Goal: Submit feedback/report problem

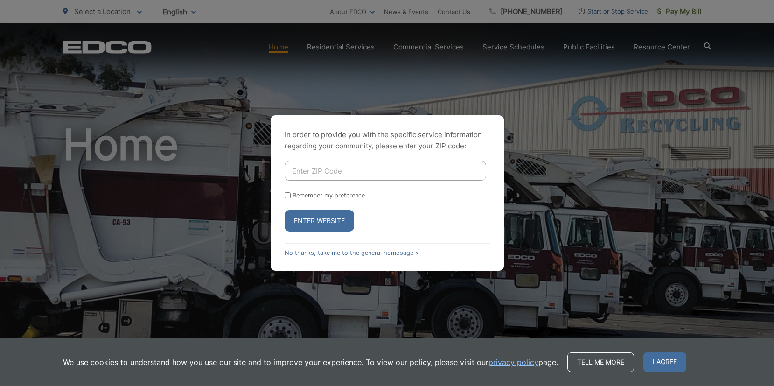
click at [348, 169] on input "Enter ZIP Code" at bounding box center [386, 171] width 202 height 20
type input "92064"
click at [383, 217] on div "Enter Website" at bounding box center [387, 220] width 205 height 21
click at [322, 195] on label "Remember my preference" at bounding box center [329, 195] width 72 height 7
click at [291, 195] on input "Remember my preference" at bounding box center [288, 195] width 6 height 6
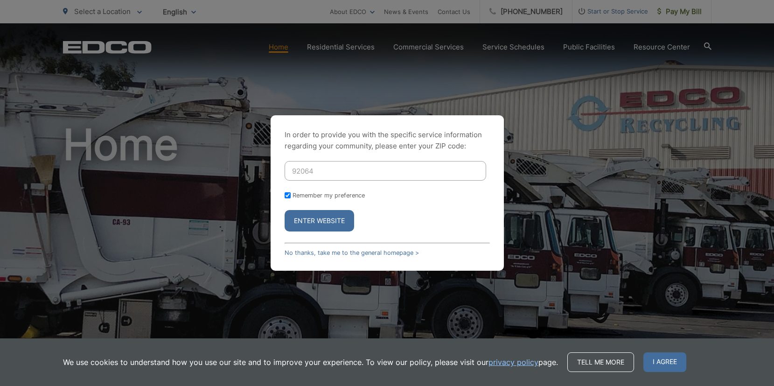
checkbox input "true"
click at [314, 214] on button "Enter Website" at bounding box center [320, 220] width 70 height 21
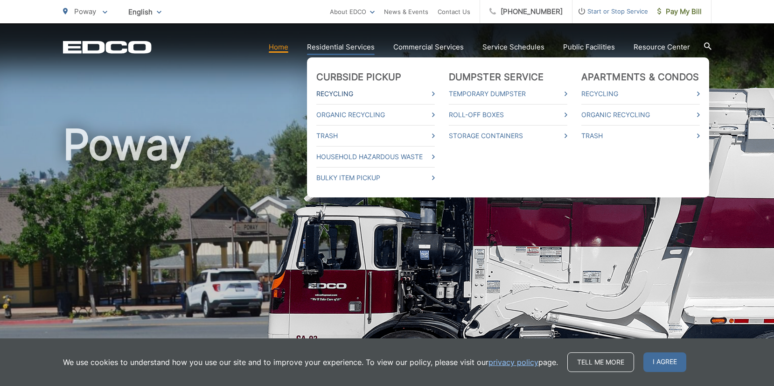
click at [340, 94] on link "Recycling" at bounding box center [375, 93] width 119 height 11
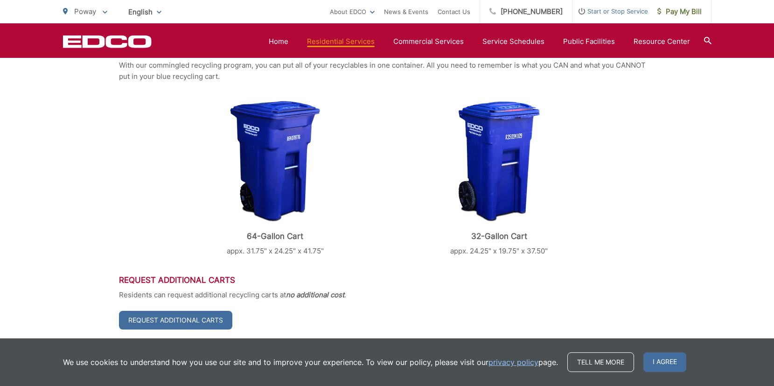
scroll to position [254, 0]
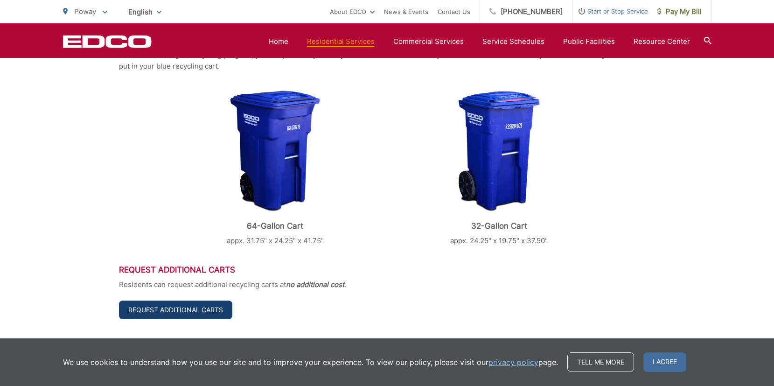
click at [173, 315] on link "Request Additional Carts" at bounding box center [175, 310] width 113 height 19
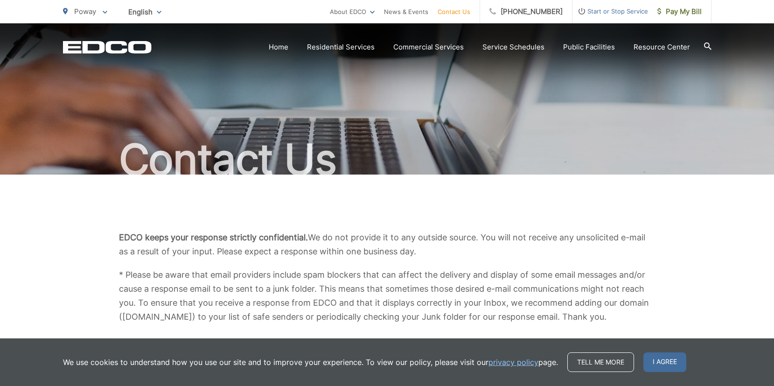
scroll to position [19, 0]
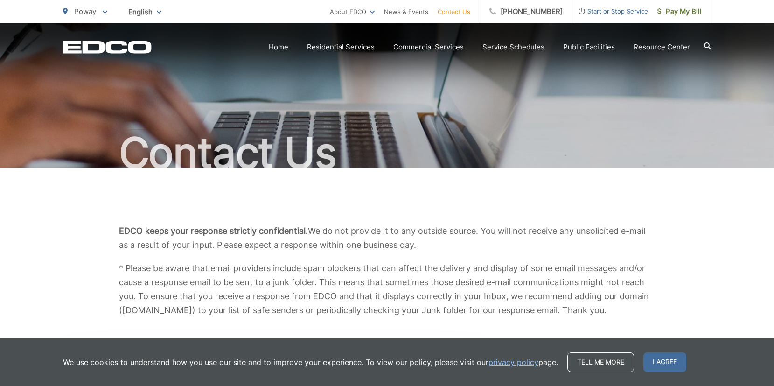
click at [495, 361] on link "privacy policy" at bounding box center [514, 362] width 50 height 11
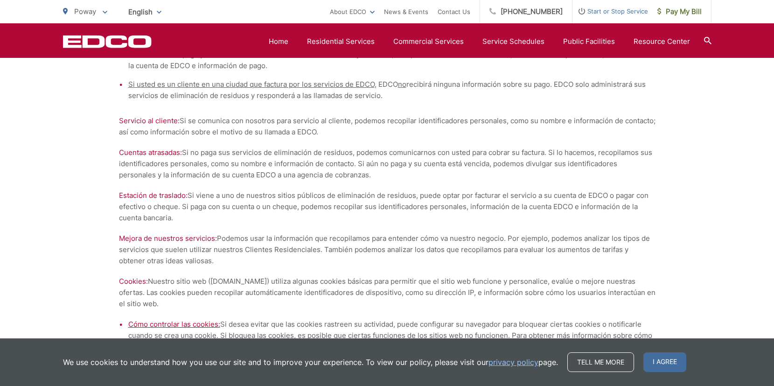
scroll to position [2721, 0]
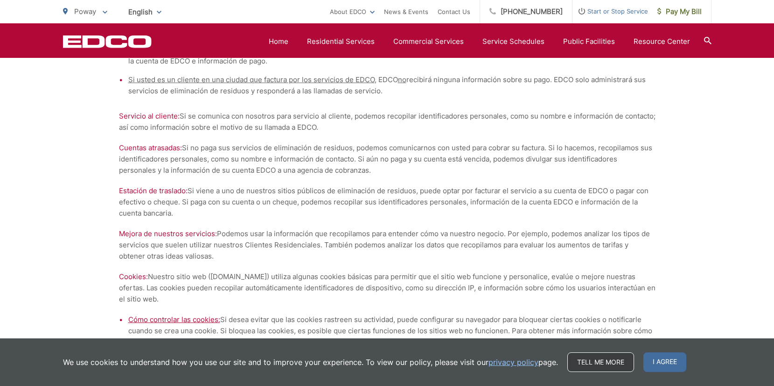
click at [578, 364] on link "Tell me more" at bounding box center [600, 362] width 67 height 20
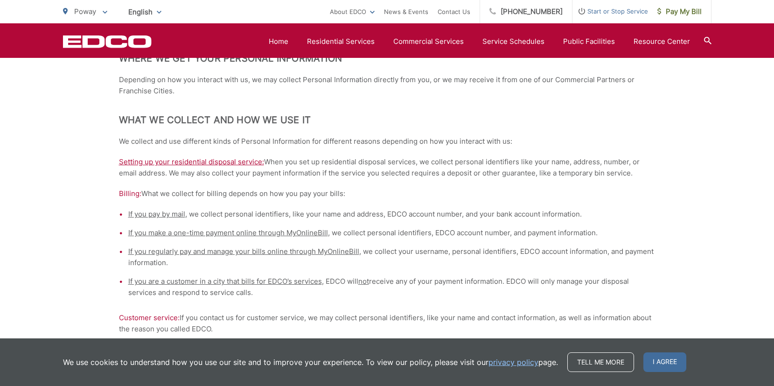
scroll to position [496, 0]
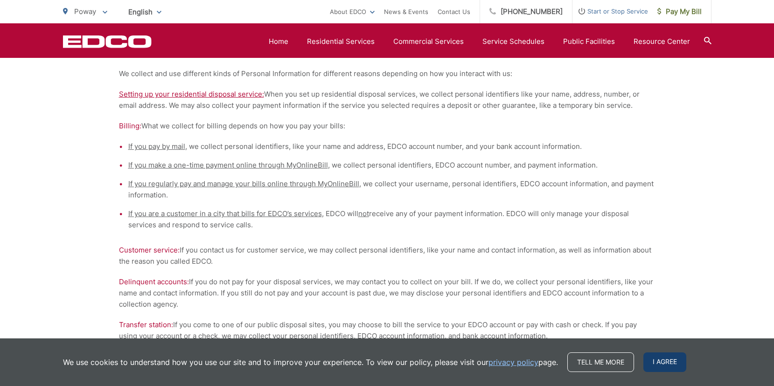
click at [657, 361] on span "I agree" at bounding box center [664, 362] width 43 height 20
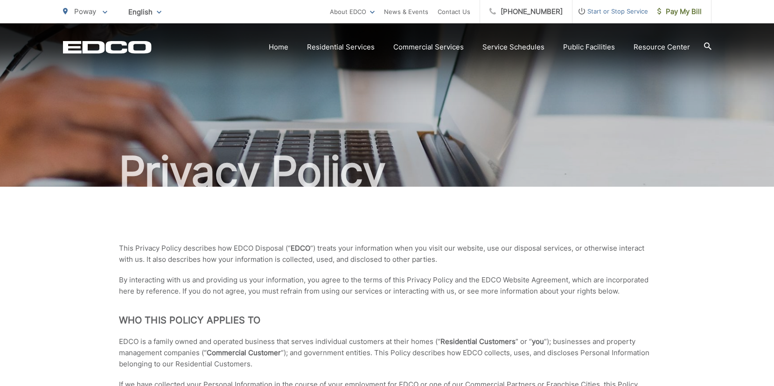
scroll to position [0, 0]
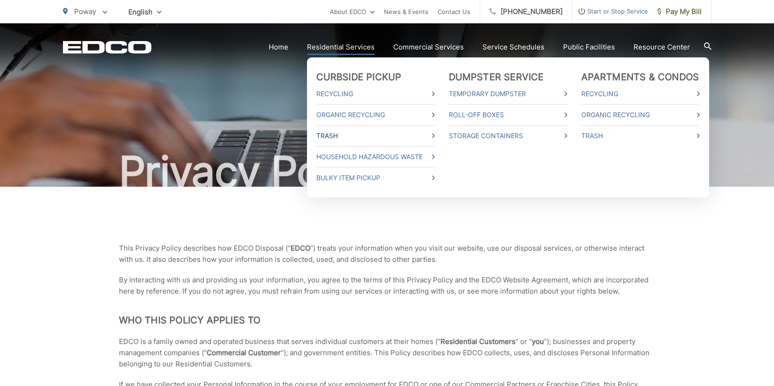
click at [341, 136] on link "Trash" at bounding box center [375, 135] width 119 height 11
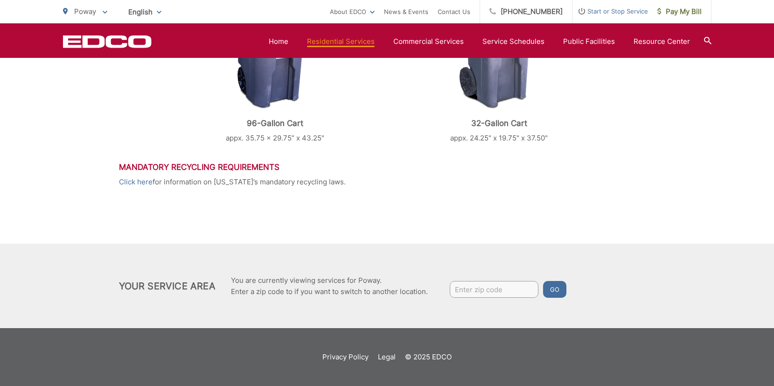
scroll to position [470, 0]
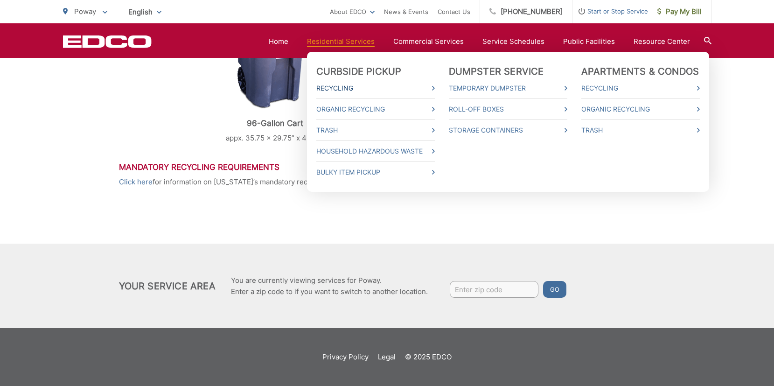
click at [346, 89] on link "Recycling" at bounding box center [375, 88] width 119 height 11
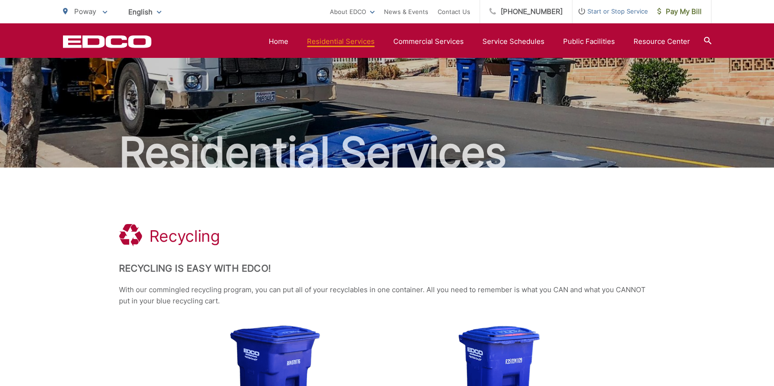
scroll to position [8, 0]
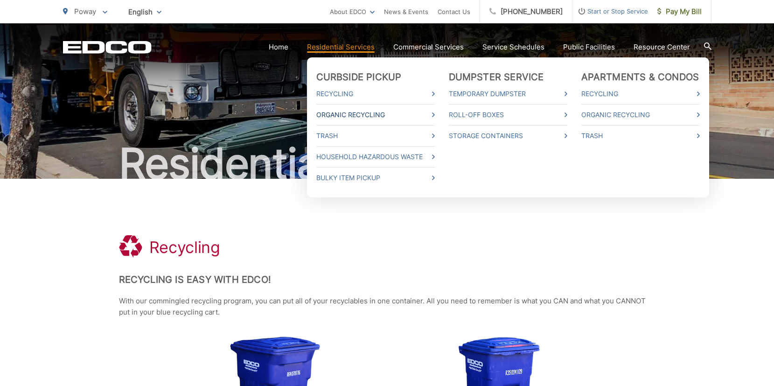
click at [359, 114] on link "Organic Recycling" at bounding box center [375, 114] width 119 height 11
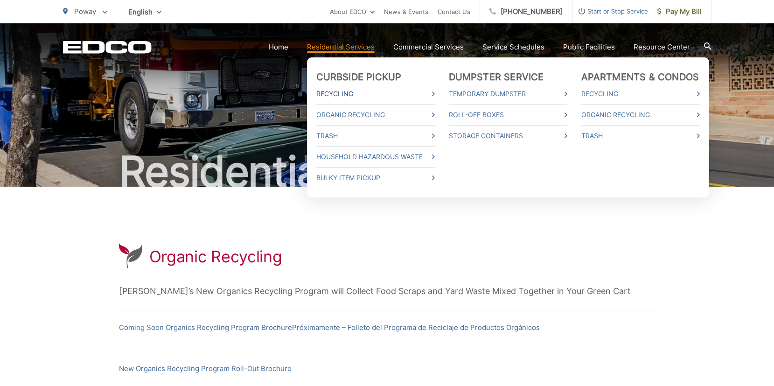
click at [333, 92] on link "Recycling" at bounding box center [375, 93] width 119 height 11
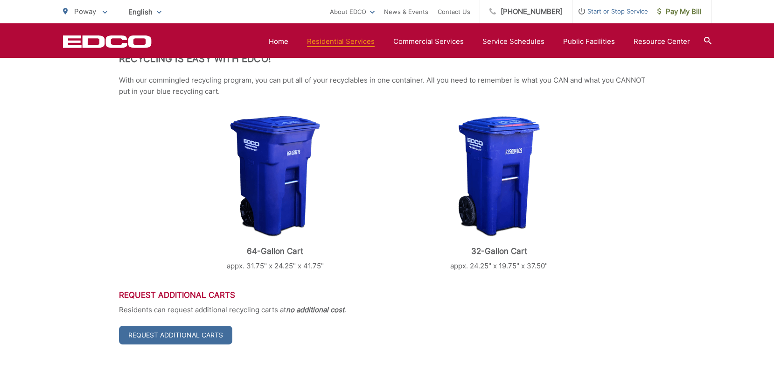
scroll to position [286, 0]
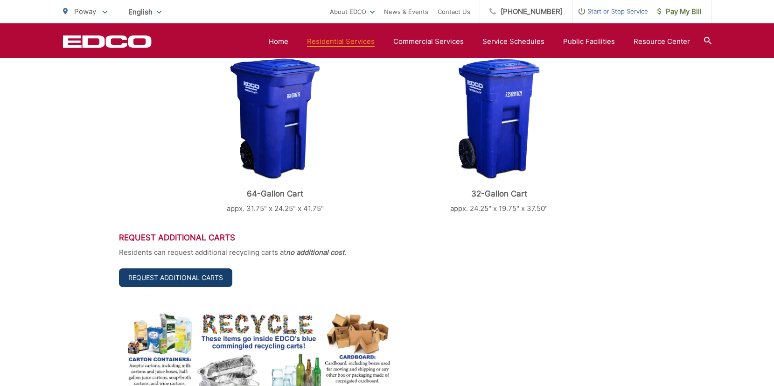
click at [186, 276] on link "Request Additional Carts" at bounding box center [175, 277] width 113 height 19
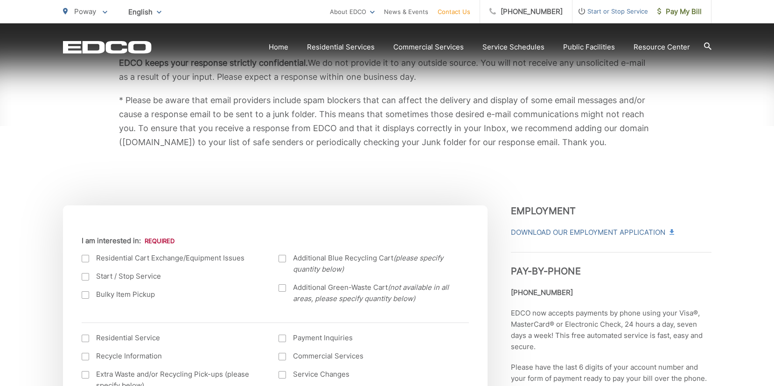
scroll to position [187, 0]
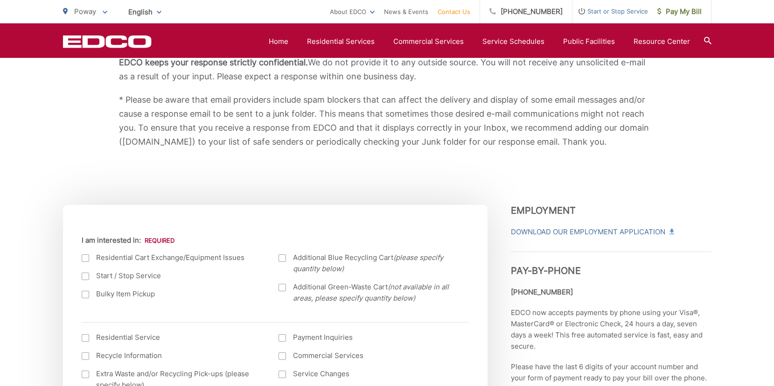
click at [84, 258] on div at bounding box center [85, 257] width 7 height 7
click at [0, 0] on input "I am interested in:" at bounding box center [0, 0] width 0 height 0
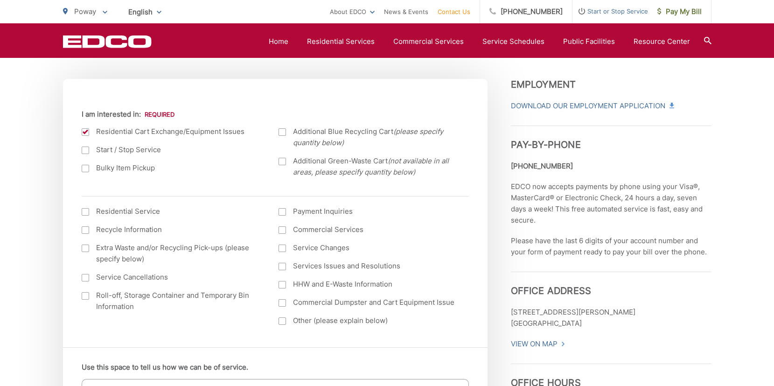
scroll to position [309, 0]
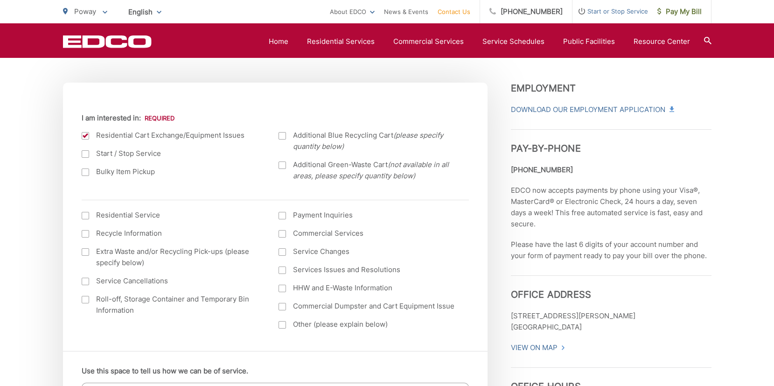
click at [84, 214] on div at bounding box center [85, 215] width 7 height 7
click at [0, 0] on input "I am interested in: (continued) *" at bounding box center [0, 0] width 0 height 0
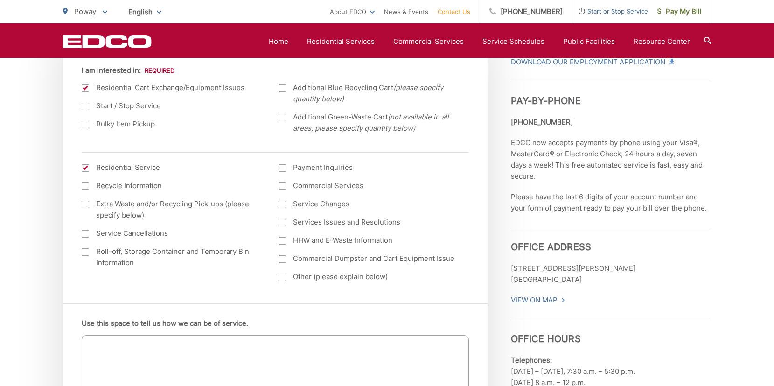
scroll to position [336, 0]
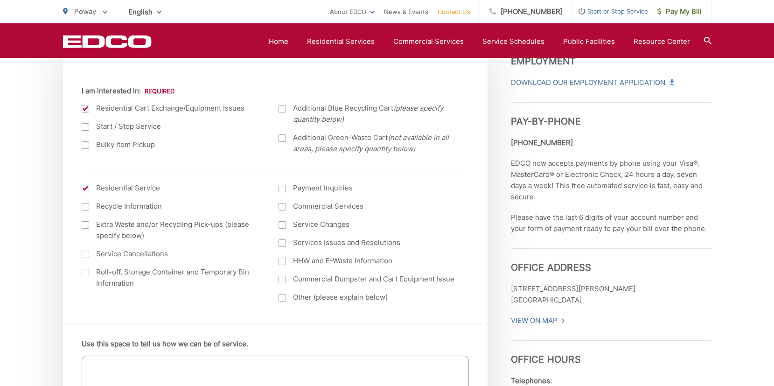
click at [84, 189] on div at bounding box center [85, 188] width 7 height 7
click at [0, 0] on input "I am interested in: (continued) *" at bounding box center [0, 0] width 0 height 0
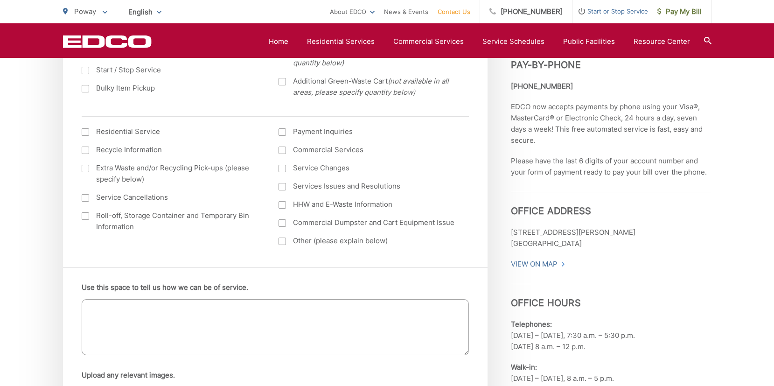
scroll to position [412, 0]
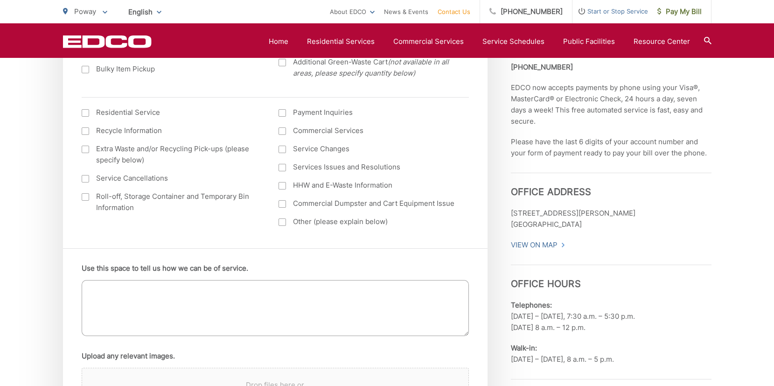
click at [119, 293] on textarea "Use this space to tell us how we can be of service." at bounding box center [275, 308] width 387 height 56
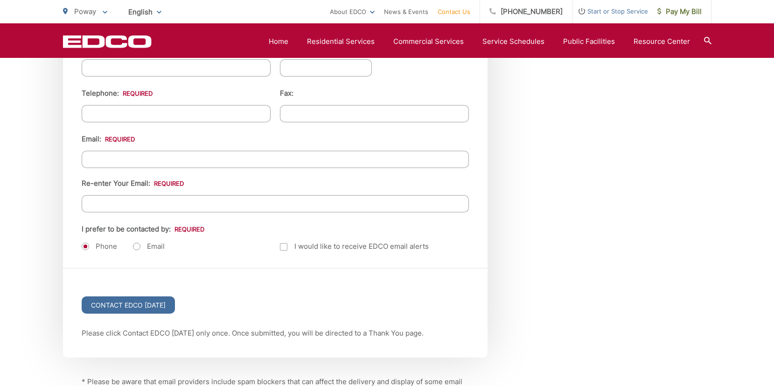
scroll to position [1137, 0]
click at [147, 244] on label "Email" at bounding box center [149, 245] width 32 height 9
radio input "true"
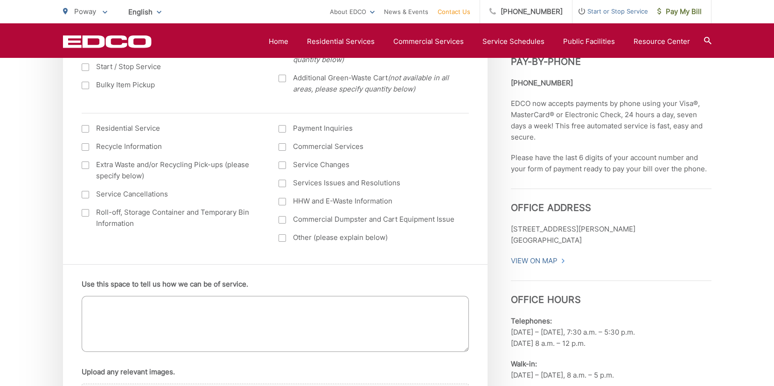
scroll to position [443, 0]
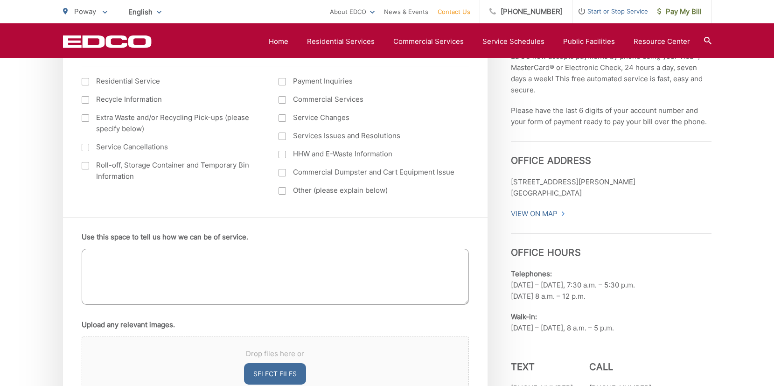
click at [147, 275] on textarea "Use this space to tell us how we can be of service." at bounding box center [275, 277] width 387 height 56
type textarea "/"
drag, startPoint x: 212, startPoint y: 257, endPoint x: 256, endPoint y: 258, distance: 43.9
click at [256, 258] on textarea "The lid of our 96gal blue Recycle bin has come off. I came home on pick-up day …" at bounding box center [275, 277] width 387 height 56
click at [384, 258] on textarea "The lid of our 96gal blue Recycle bin is missing. I came home on pick-up day and" at bounding box center [275, 277] width 387 height 56
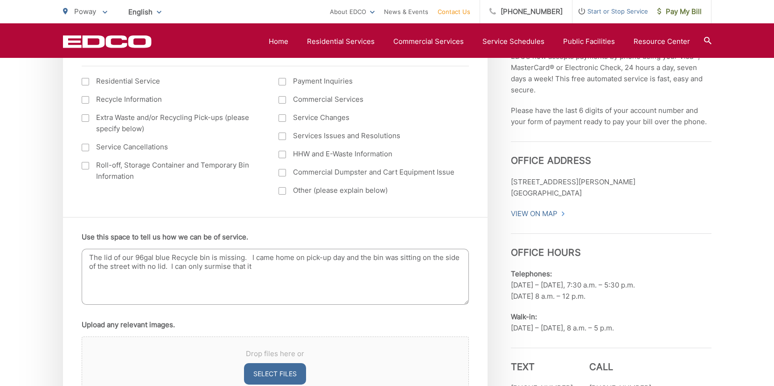
drag, startPoint x: 172, startPoint y: 265, endPoint x: 269, endPoint y: 268, distance: 97.1
click at [269, 268] on textarea "The lid of our 96gal blue Recycle bin is missing. I came home on pick-up day an…" at bounding box center [275, 277] width 387 height 56
click at [454, 257] on textarea "The lid of our 96gal blue Recycle bin is missing. I came home on pick-up day an…" at bounding box center [275, 277] width 387 height 56
click at [327, 266] on textarea "The lid of our 96gal blue Recycle bin is missing. I came home on pick-up day an…" at bounding box center [275, 277] width 387 height 56
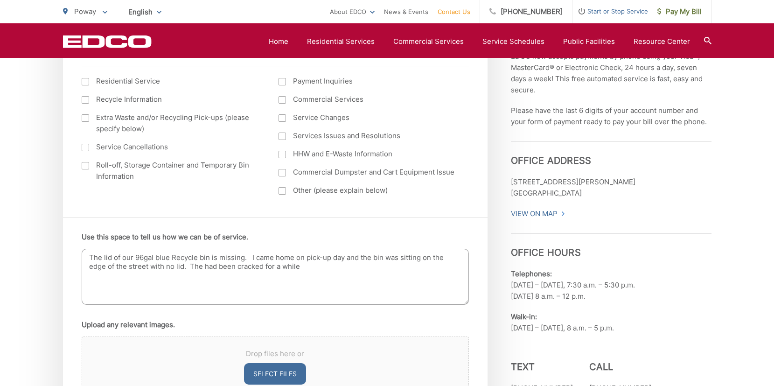
click at [205, 266] on textarea "The lid of our 96gal blue Recycle bin is missing. I came home on pick-up day an…" at bounding box center [275, 277] width 387 height 56
click at [340, 270] on textarea "The lid of our 96gal blue Recycle bin is missing. I came home on pick-up day an…" at bounding box center [275, 277] width 387 height 56
drag, startPoint x: 298, startPoint y: 266, endPoint x: 343, endPoint y: 267, distance: 45.3
click at [343, 267] on textarea "The lid of our 96gal blue Recycle bin is missing. I came home on pick-up day an…" at bounding box center [275, 277] width 387 height 56
click at [441, 269] on textarea "The lid of our 96gal blue Recycle bin is missing. I came home on pick-up day an…" at bounding box center [275, 277] width 387 height 56
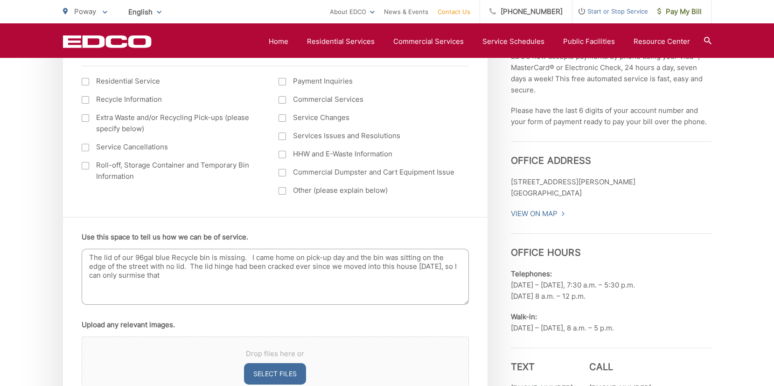
click at [243, 258] on textarea "The lid of our 96gal blue Recycle bin is missing. I came home on pick-up day an…" at bounding box center [275, 277] width 387 height 56
drag, startPoint x: 90, startPoint y: 266, endPoint x: 112, endPoint y: 268, distance: 22.5
click at [112, 268] on textarea "The lid of our 96gal blue Recycle bin has fallen off and is missing. I came hom…" at bounding box center [275, 277] width 387 height 56
click at [208, 273] on textarea "The lid of our 96gal blue Recycle bin has fallen off and is missing. I came hom…" at bounding box center [275, 277] width 387 height 56
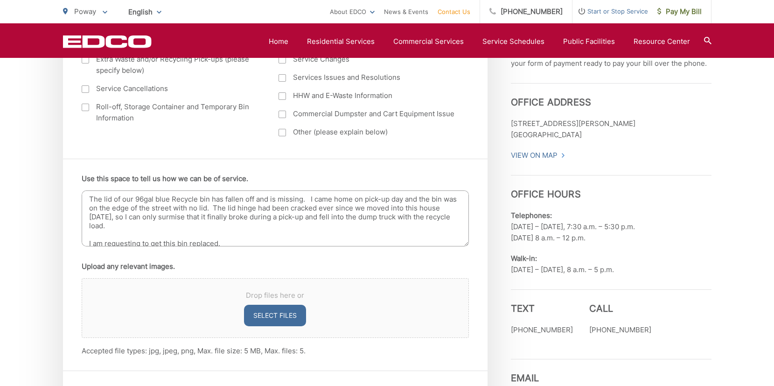
scroll to position [504, 0]
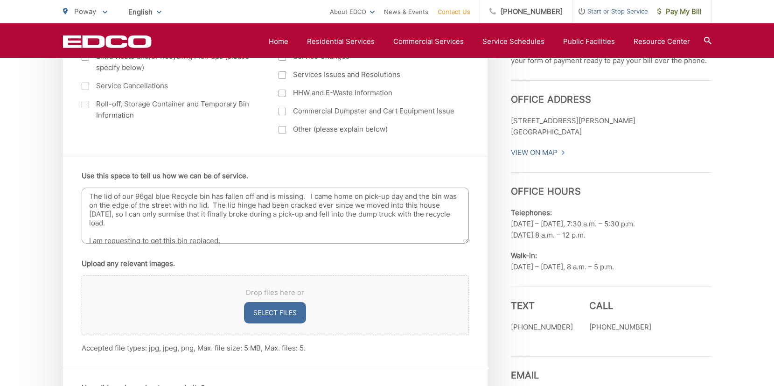
drag, startPoint x: 89, startPoint y: 196, endPoint x: 246, endPoint y: 245, distance: 164.9
click at [246, 245] on div "The lid of our 96gal blue Recycle bin has fallen off and is missing. I came hom…" at bounding box center [275, 217] width 387 height 59
type textarea "The lid of our 96gal blue Recycle bin has fallen off and is missing. I came hom…"
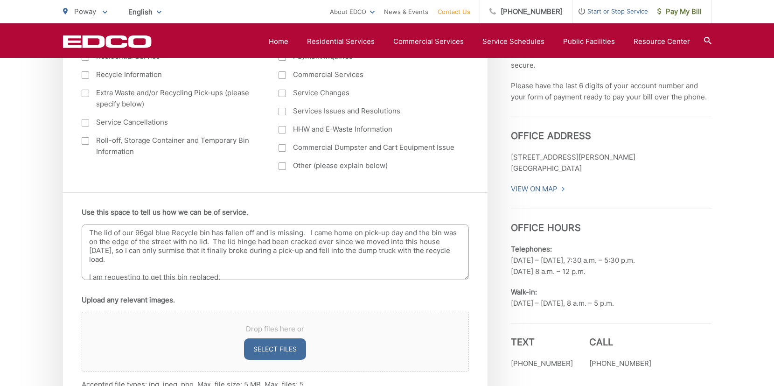
scroll to position [491, 0]
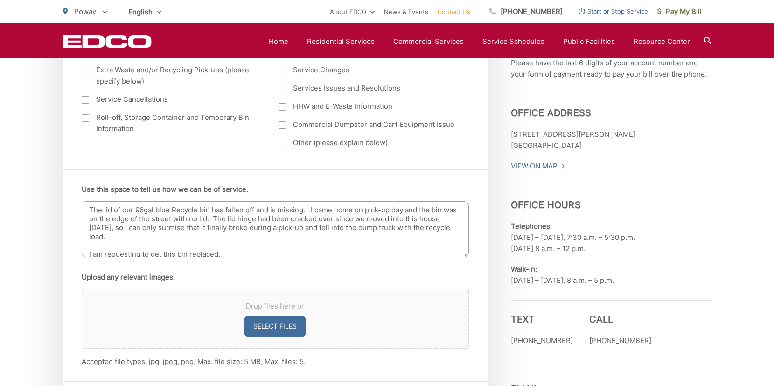
click at [398, 269] on ul "Use this space to tell us how we can be of service. The lid of our 96gal blue R…" at bounding box center [275, 275] width 387 height 183
click at [298, 326] on button "Select files" at bounding box center [275, 325] width 62 height 21
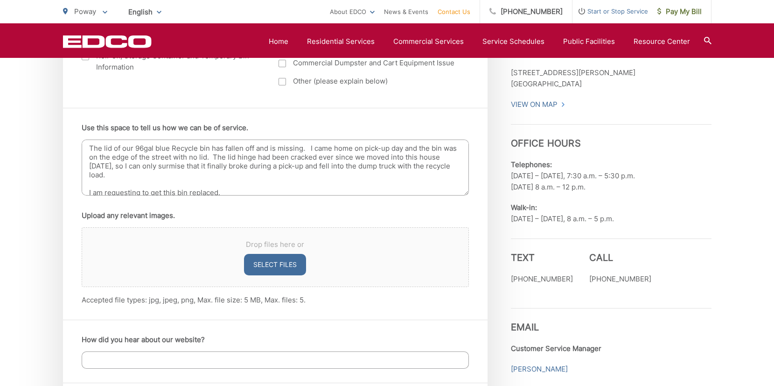
scroll to position [553, 0]
click at [285, 264] on button "Select files" at bounding box center [275, 263] width 62 height 21
type input "C:\fakepath\IMG_6792.jpeg"
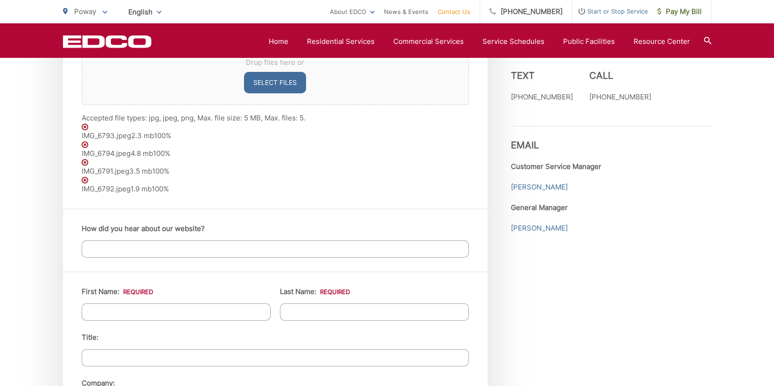
scroll to position [740, 0]
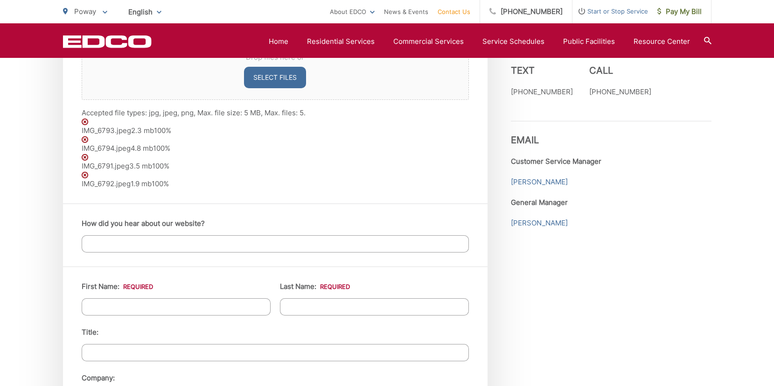
click at [296, 247] on input "How did you hear about our website?" at bounding box center [275, 243] width 387 height 17
type input "s"
type input "Ethan"
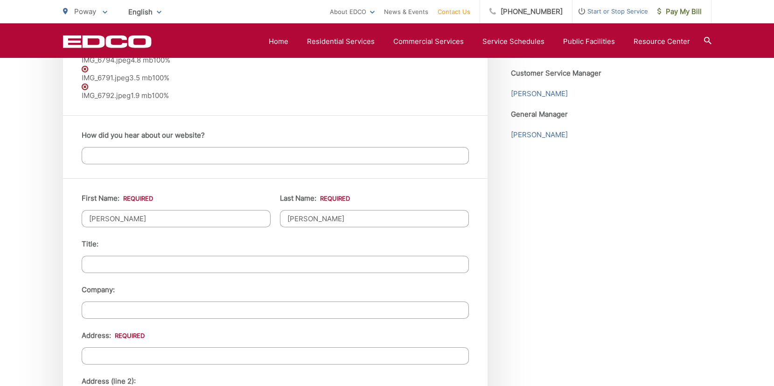
scroll to position [846, 0]
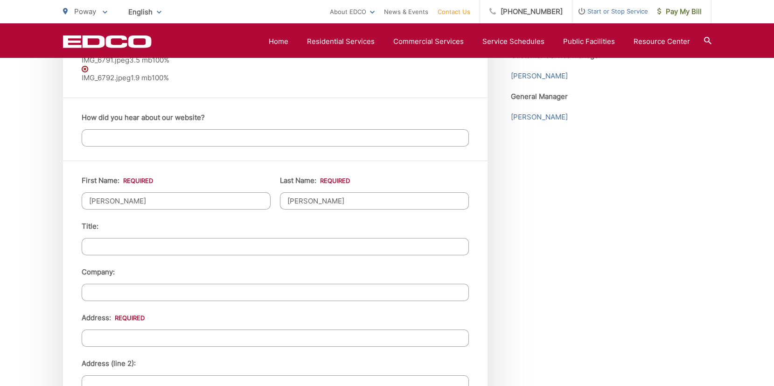
type input "Quach"
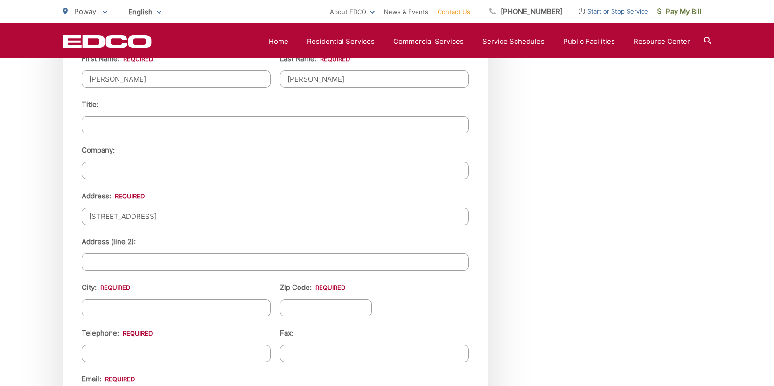
scroll to position [968, 0]
type input "15095 Garden Rd"
type input "Poway"
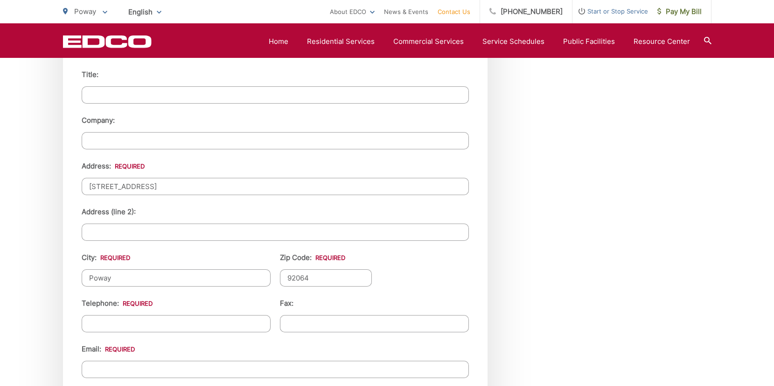
scroll to position [1008, 0]
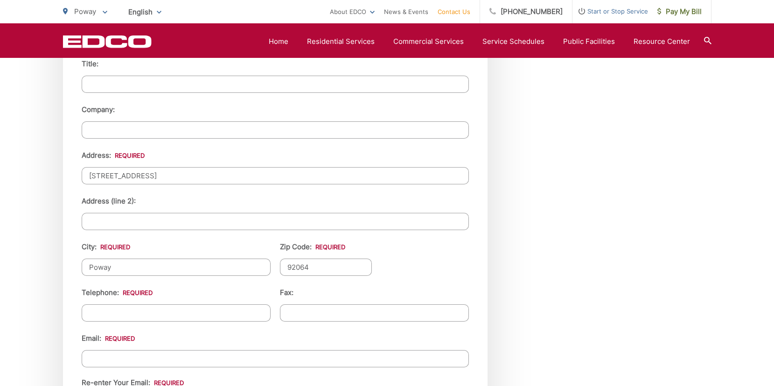
type input "92064"
type input "(415) 412-3715"
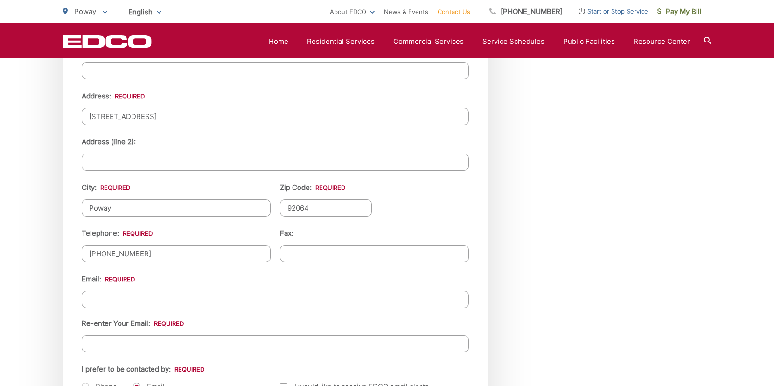
scroll to position [1074, 0]
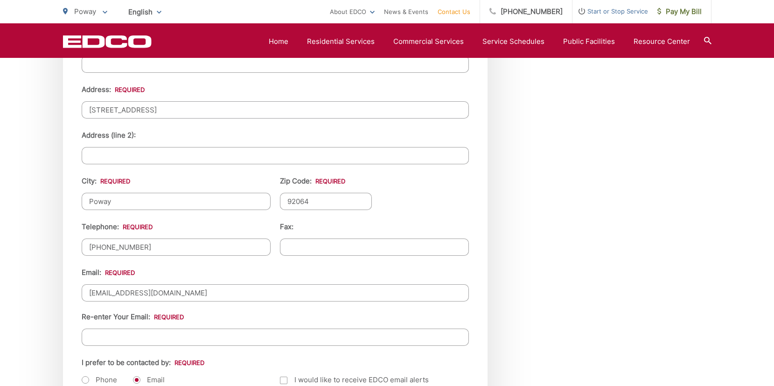
type input "ethanqsf@yahoo.com"
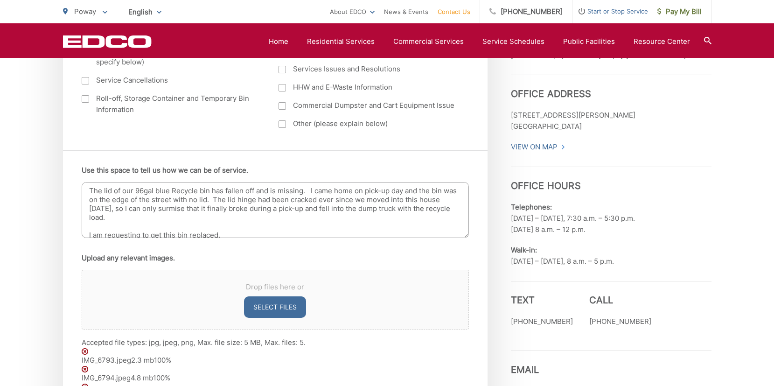
scroll to position [509, 0]
click at [149, 192] on textarea "The lid of our 96gal blue Recycle bin has fallen off and is missing. I came hom…" at bounding box center [275, 211] width 387 height 56
type textarea "The lid of our 96gal blue Recycle bin has fallen off and is missing. I came hom…"
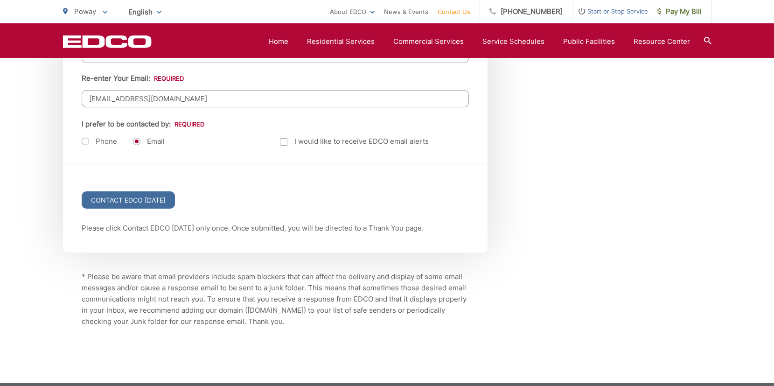
scroll to position [1308, 0]
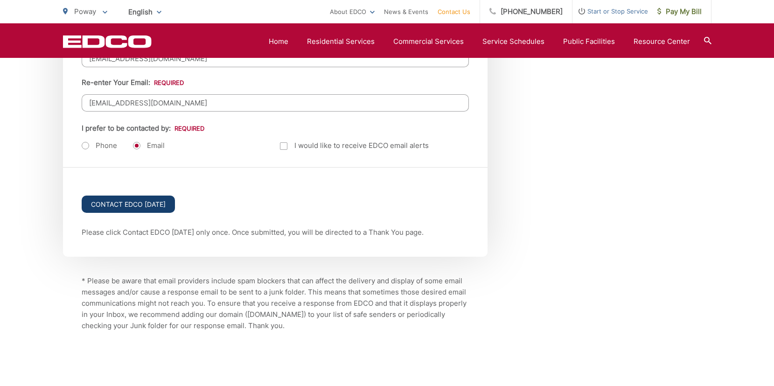
click at [140, 207] on input "Contact EDCO Today" at bounding box center [128, 204] width 93 height 17
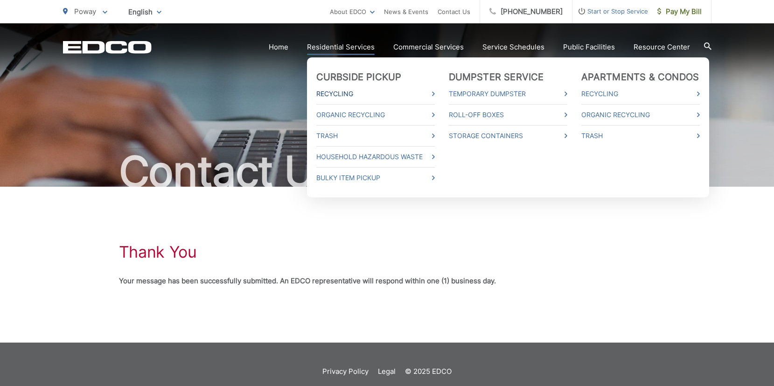
click at [341, 95] on link "Recycling" at bounding box center [375, 93] width 119 height 11
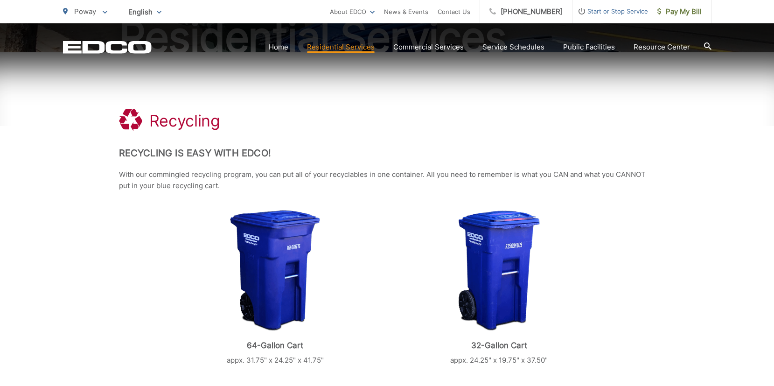
scroll to position [136, 0]
